Goal: Browse casually

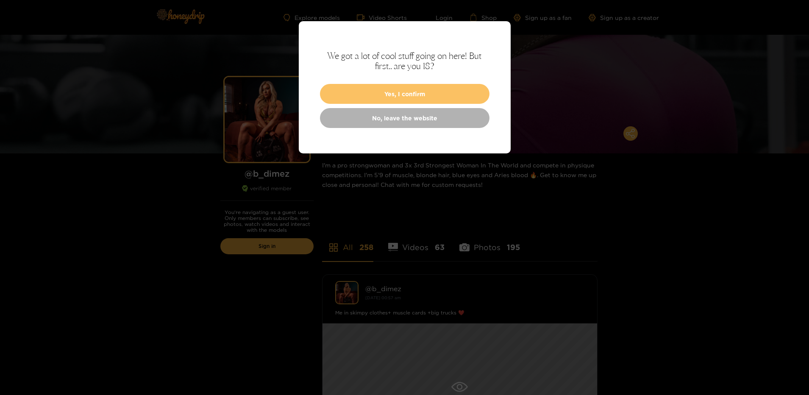
click at [389, 91] on button "Yes, I confirm" at bounding box center [405, 94] width 170 height 20
